Goal: Information Seeking & Learning: Find specific page/section

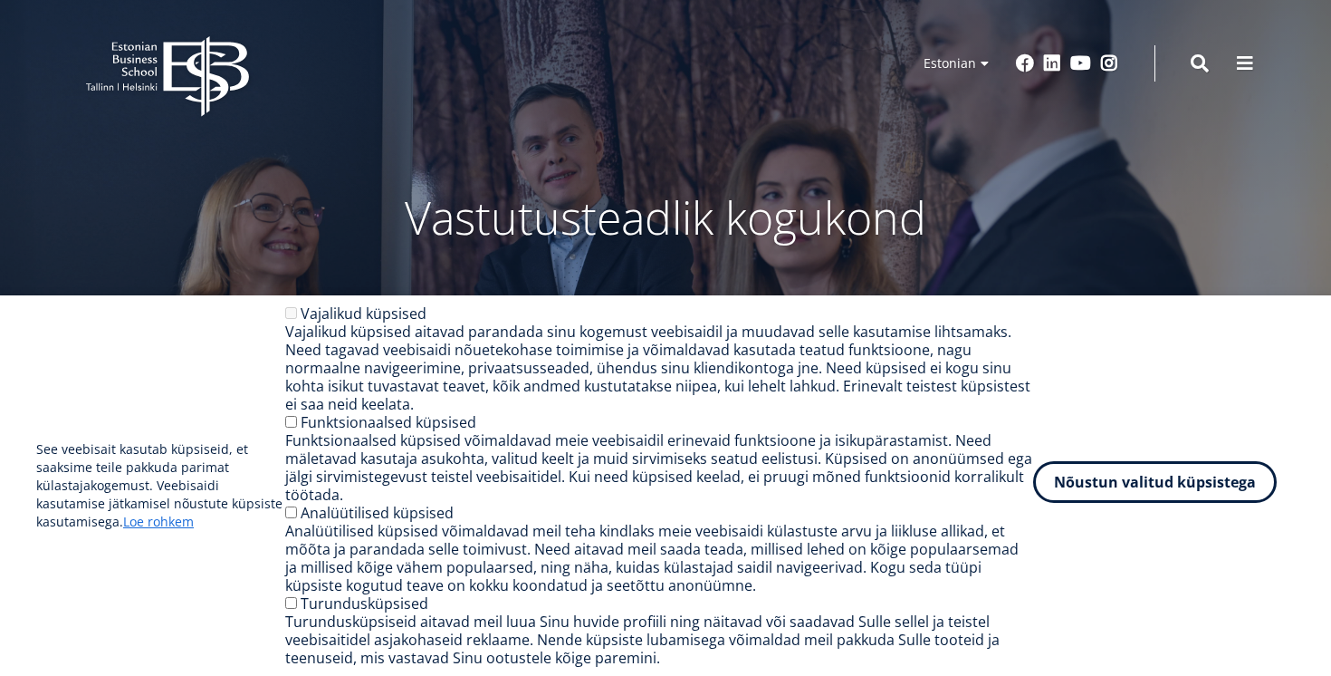
click at [1125, 485] on button "Nõustun valitud küpsistega" at bounding box center [1155, 482] width 244 height 42
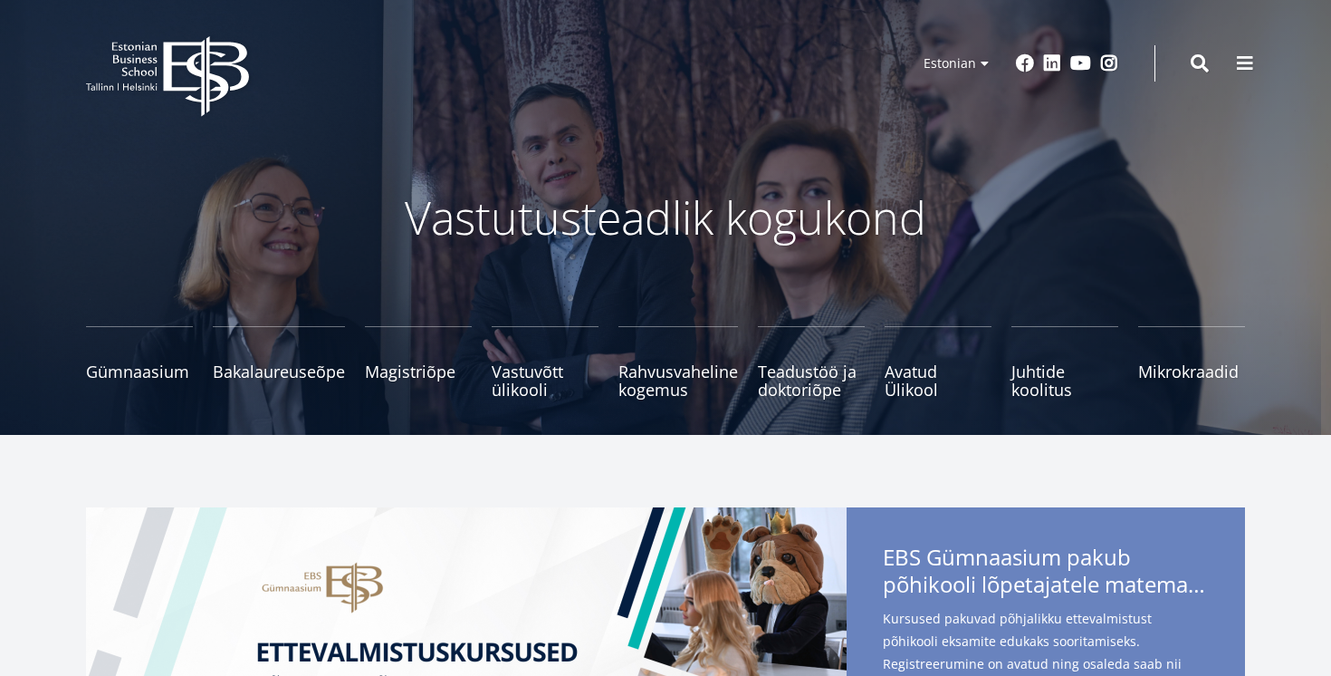
scroll to position [5, 0]
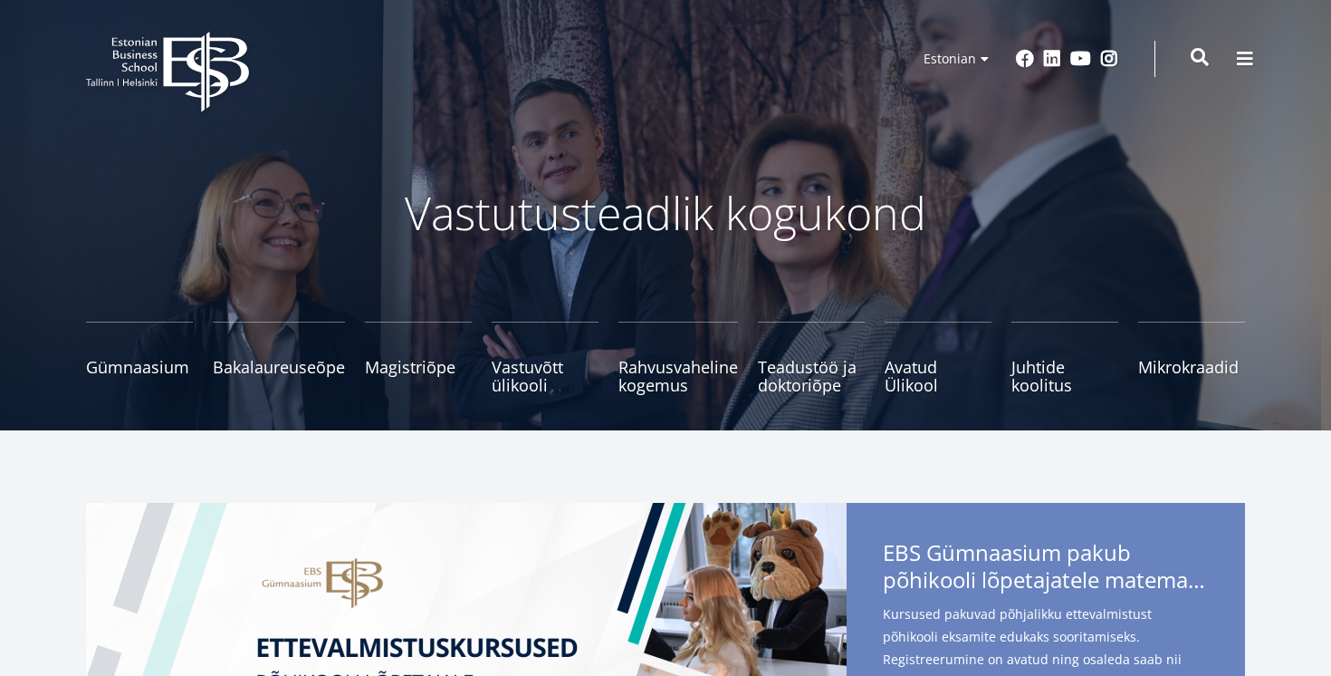
click at [1207, 60] on span at bounding box center [1200, 57] width 18 height 18
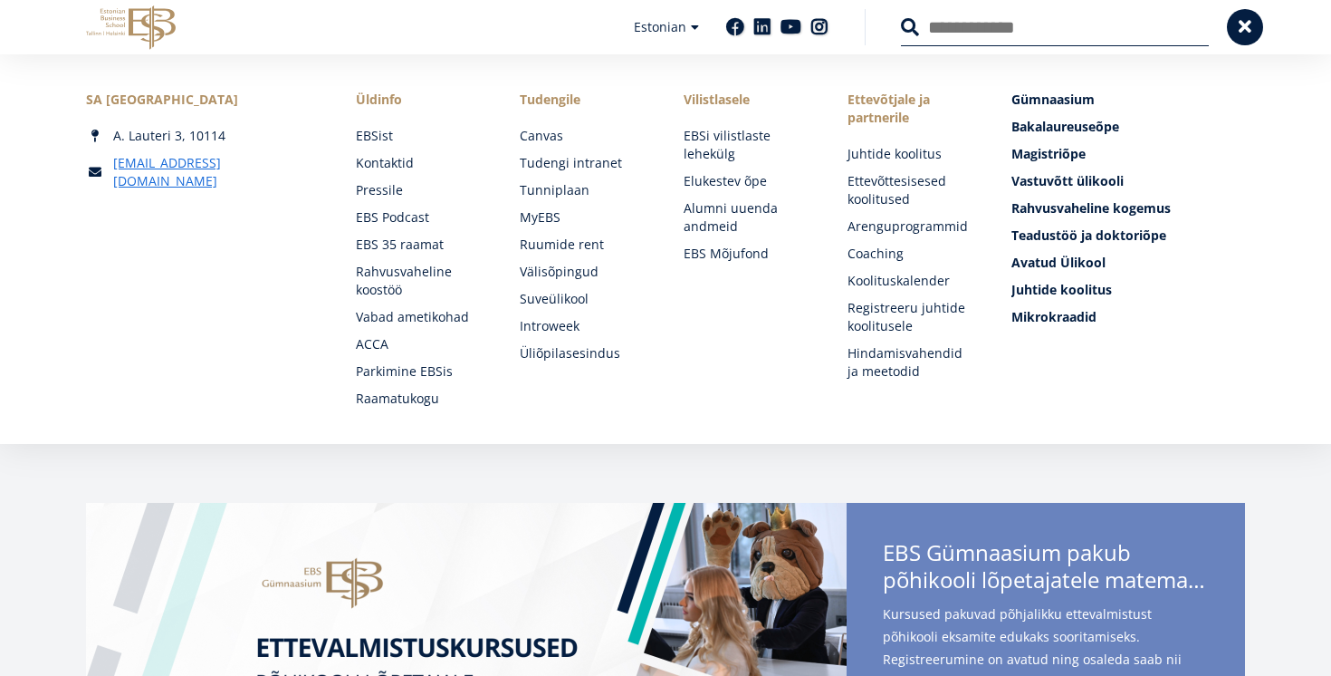
click at [1016, 27] on input "Otsing" at bounding box center [1055, 27] width 308 height 38
type input "**"
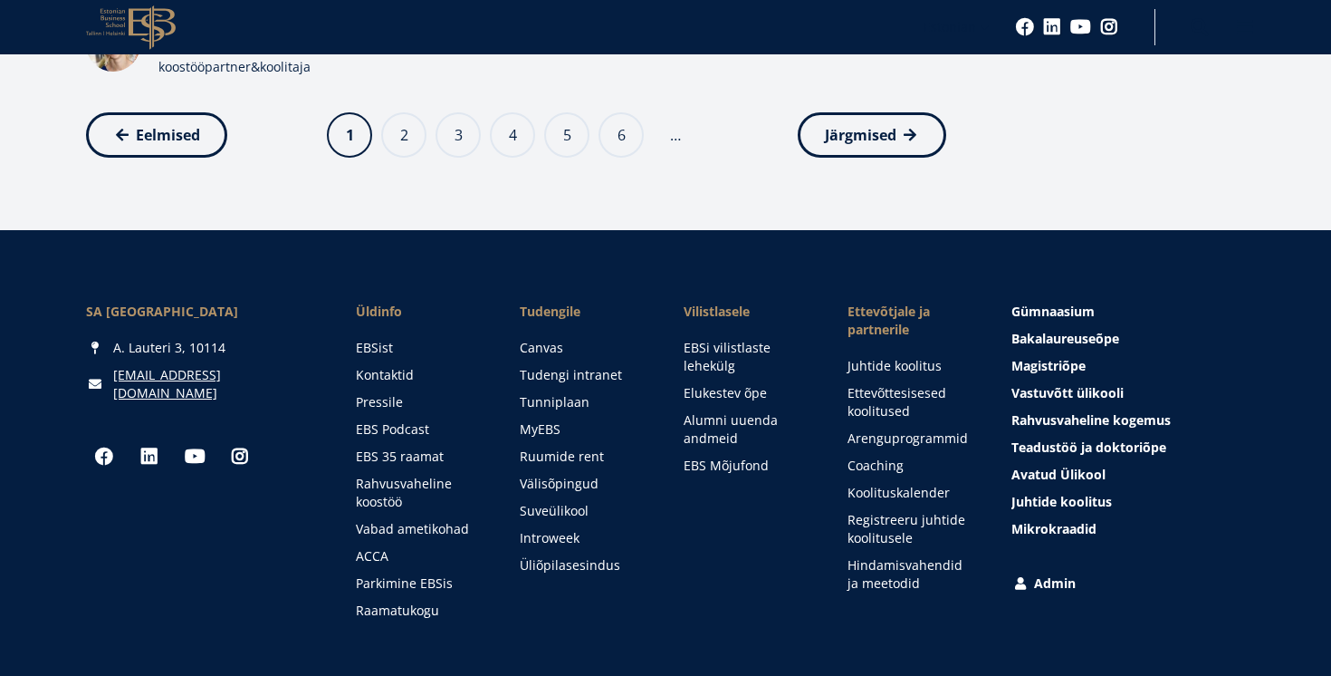
scroll to position [1199, 0]
